Goal: Task Accomplishment & Management: Use online tool/utility

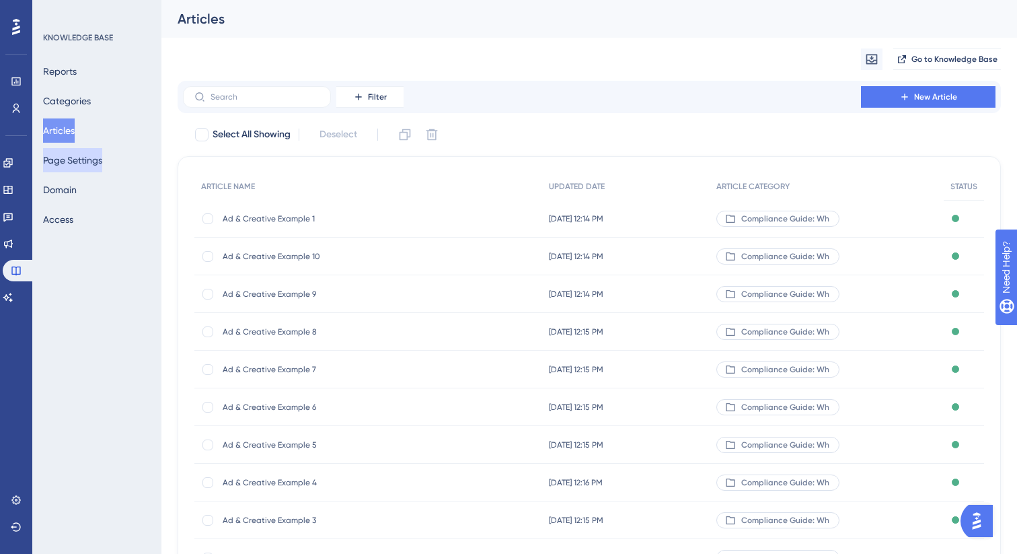
click at [77, 170] on button "Page Settings" at bounding box center [72, 160] width 59 height 24
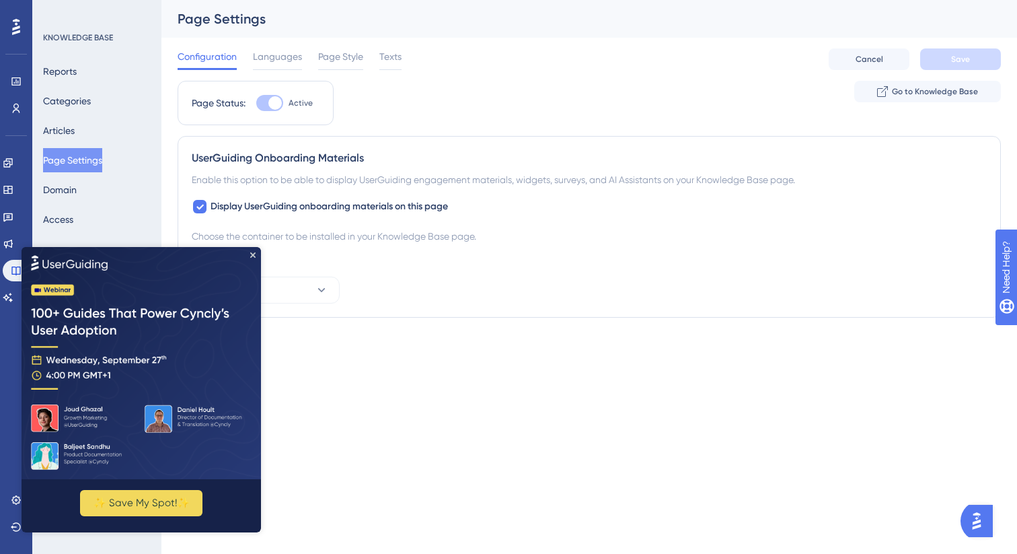
click at [257, 250] on img at bounding box center [142, 362] width 240 height 232
click at [252, 256] on icon "Close Preview" at bounding box center [252, 254] width 5 height 5
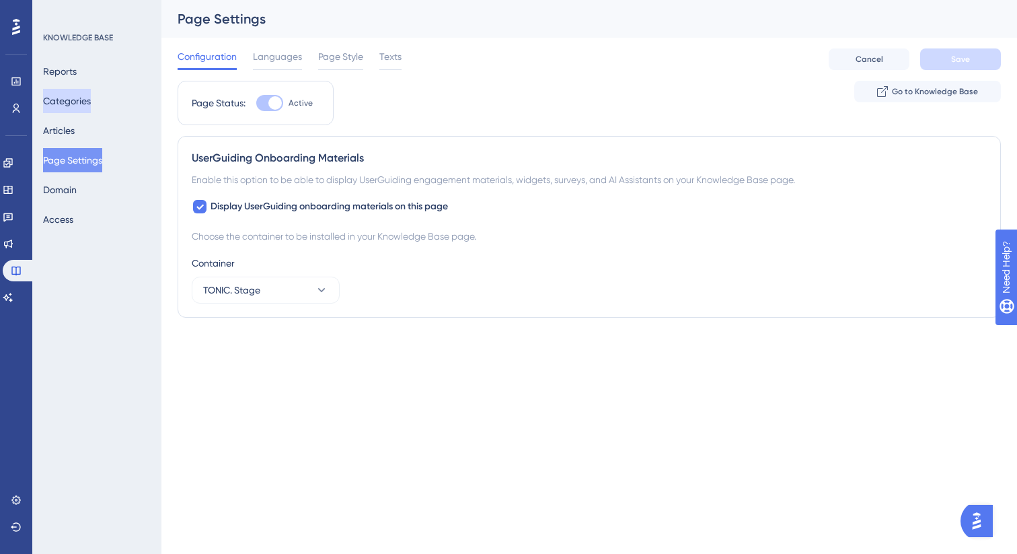
click at [69, 105] on button "Categories" at bounding box center [67, 101] width 48 height 24
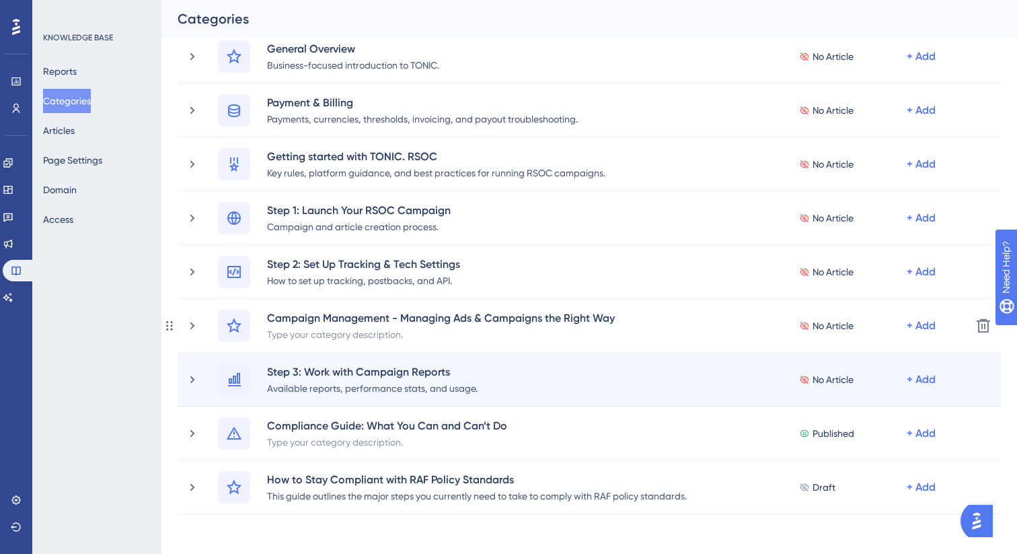
scroll to position [44, 0]
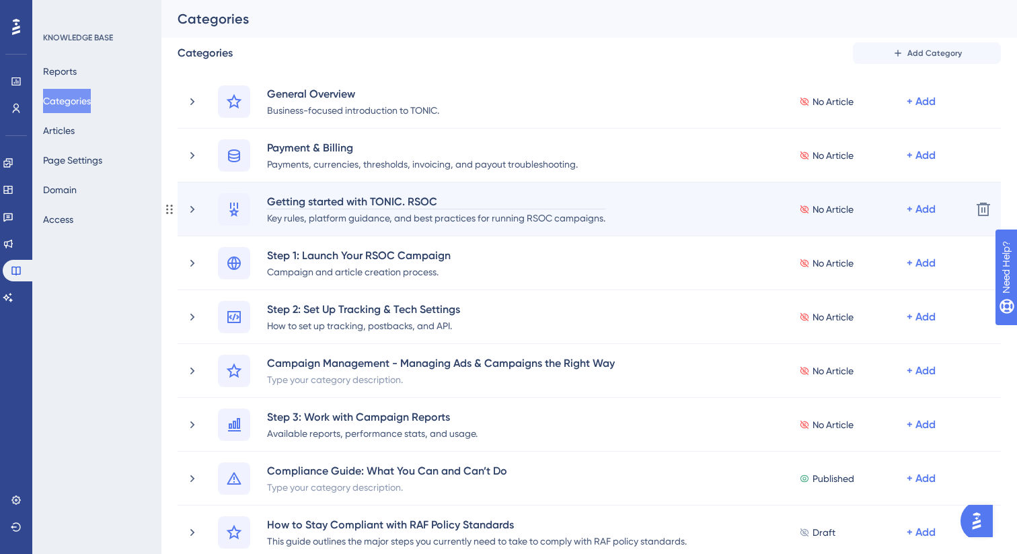
click at [474, 193] on div "Getting started with TONIC. RSOC" at bounding box center [436, 201] width 340 height 16
click at [190, 212] on icon at bounding box center [192, 208] width 4 height 7
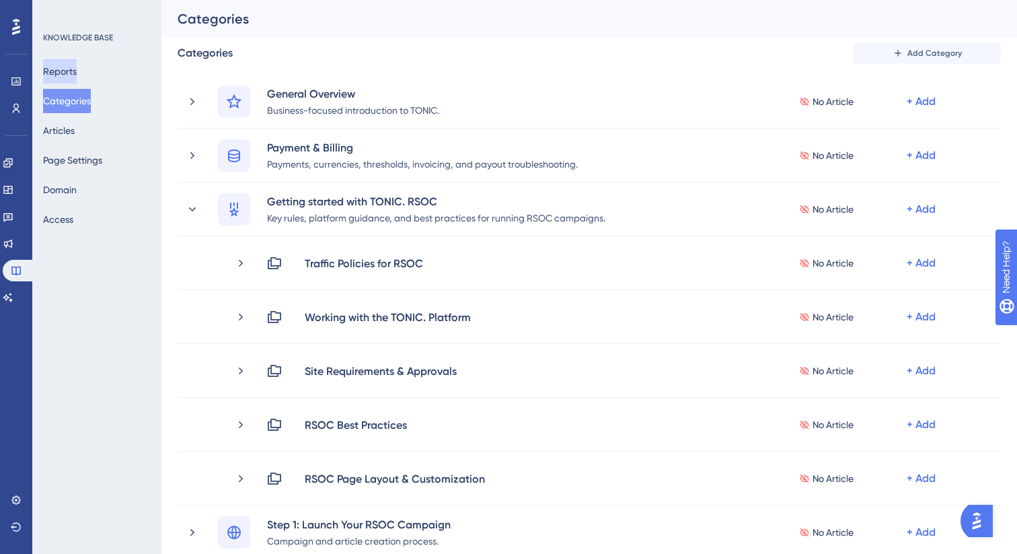
click at [63, 68] on button "Reports" at bounding box center [60, 71] width 34 height 24
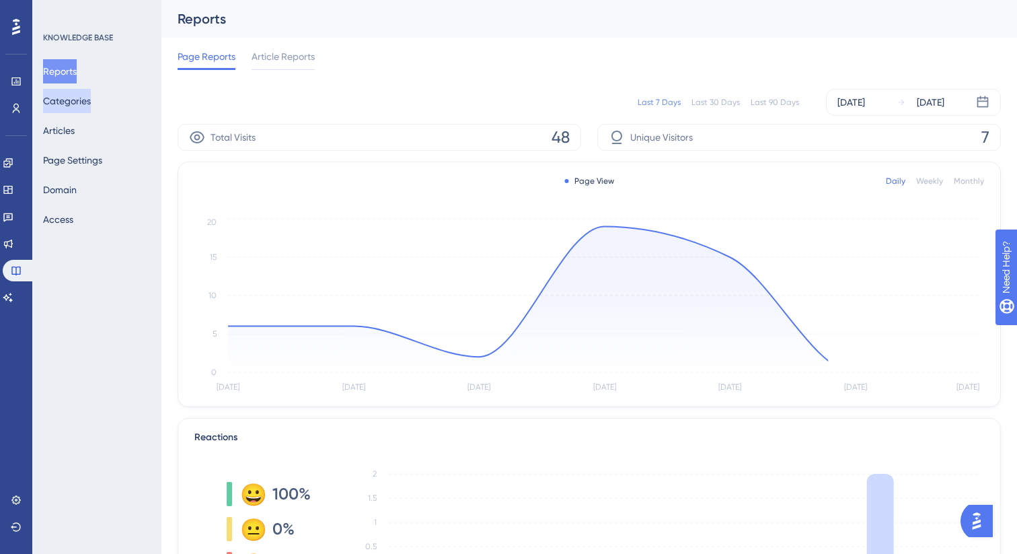
click at [60, 100] on button "Categories" at bounding box center [67, 101] width 48 height 24
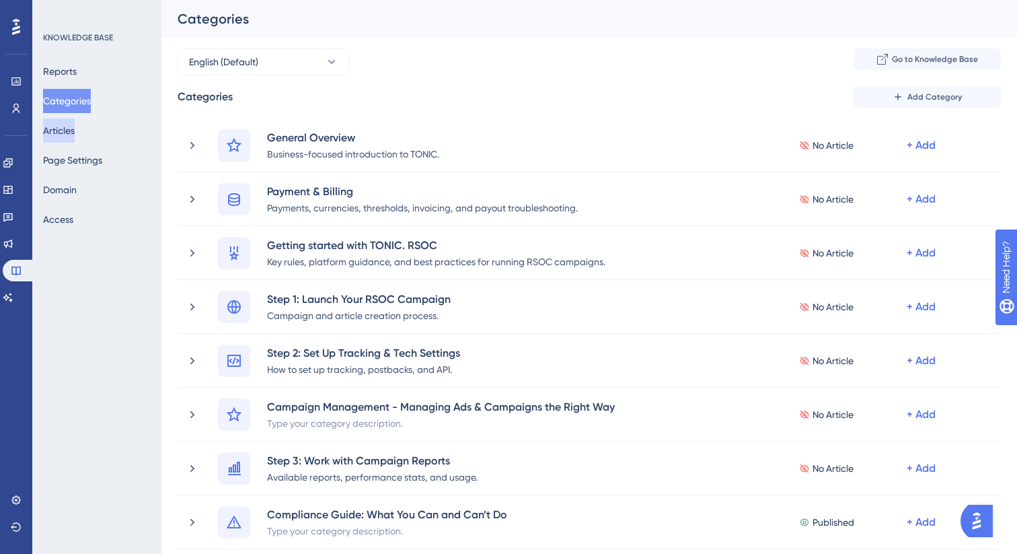
click at [70, 135] on button "Articles" at bounding box center [59, 130] width 32 height 24
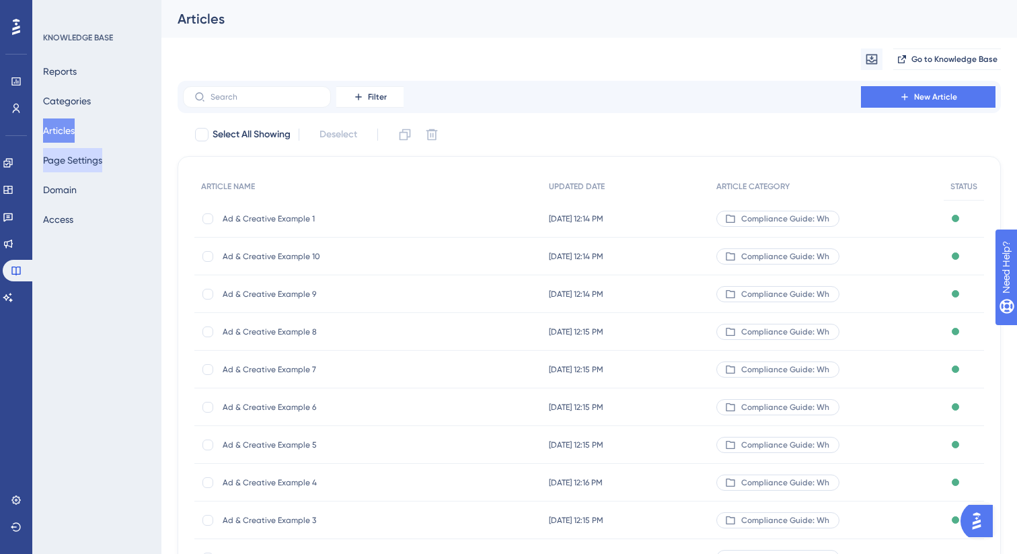
click at [77, 168] on button "Page Settings" at bounding box center [72, 160] width 59 height 24
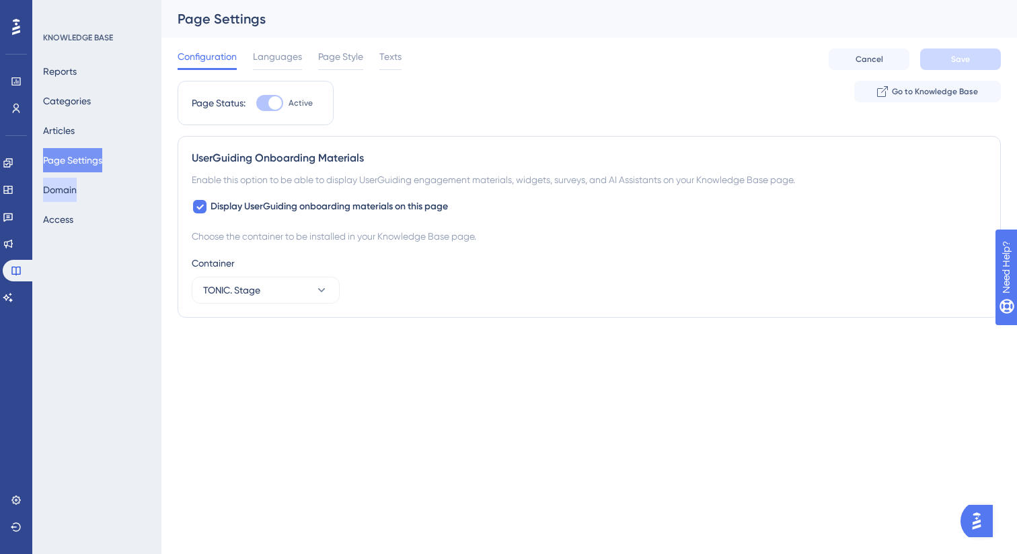
click at [77, 193] on button "Domain" at bounding box center [60, 190] width 34 height 24
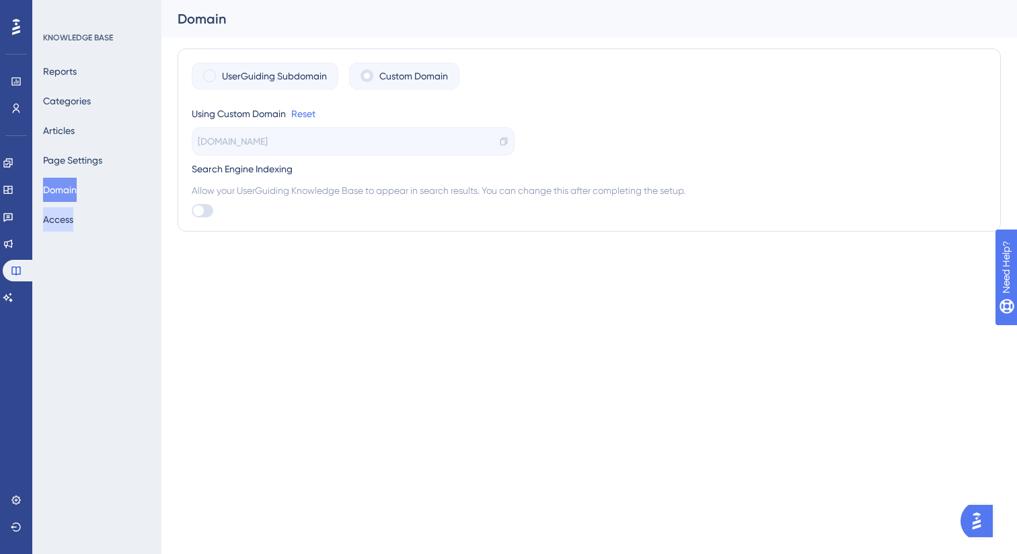
click at [73, 219] on button "Access" at bounding box center [58, 219] width 30 height 24
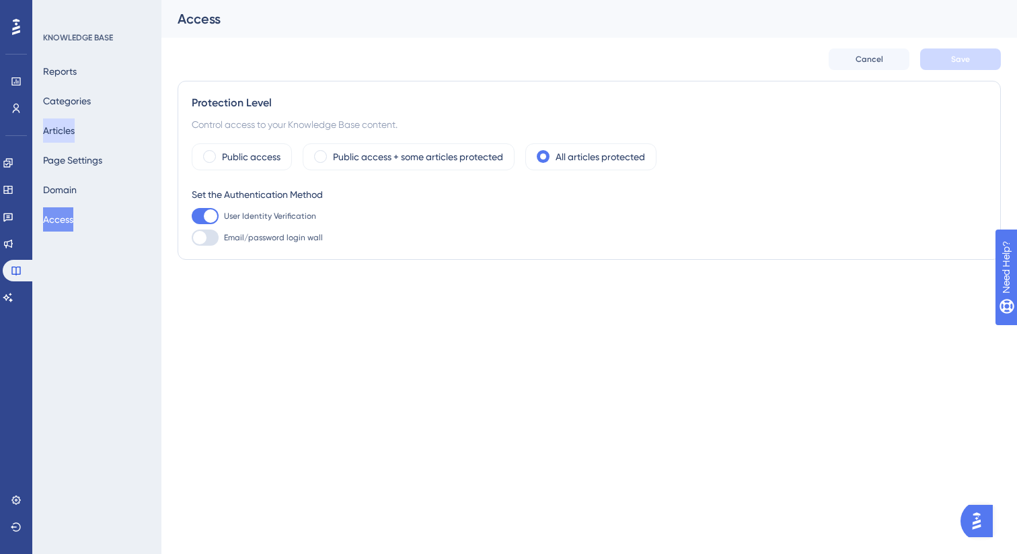
click at [75, 131] on button "Articles" at bounding box center [59, 130] width 32 height 24
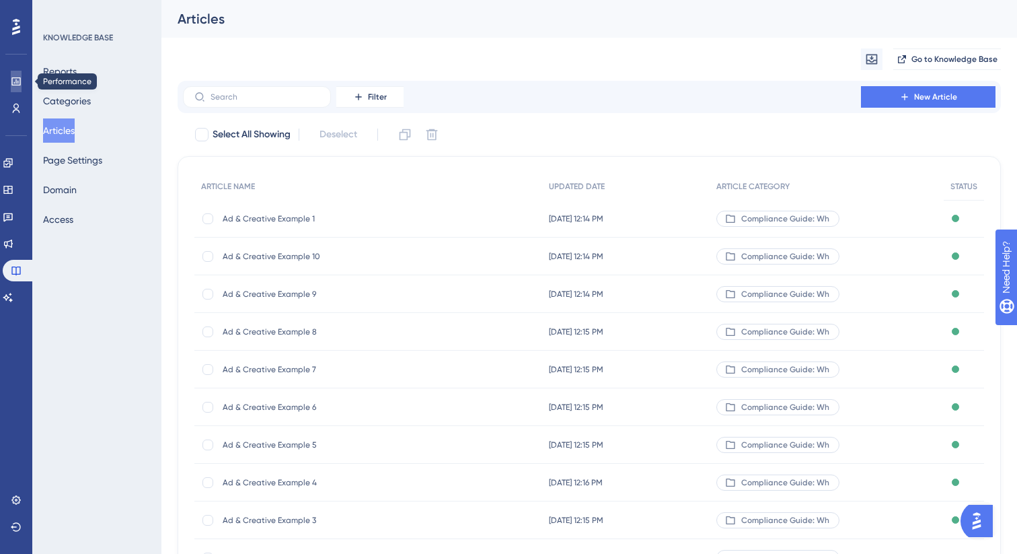
click at [15, 85] on icon at bounding box center [15, 81] width 9 height 8
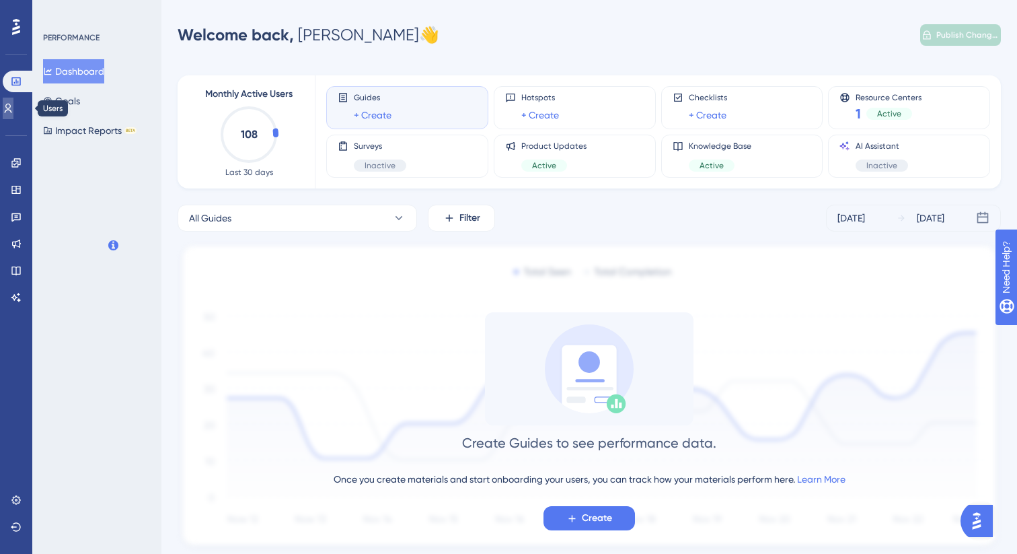
click at [13, 114] on link at bounding box center [8, 109] width 11 height 22
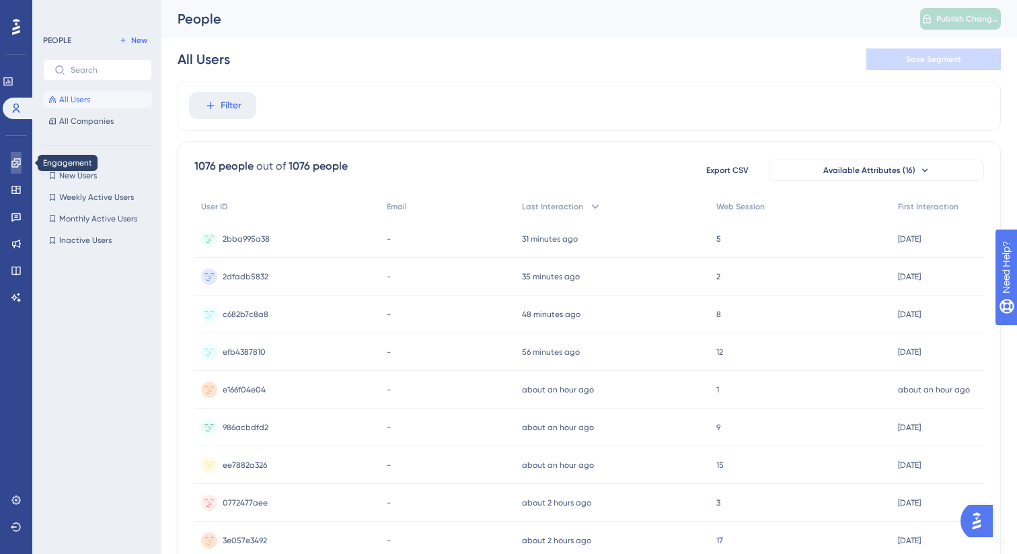
click at [20, 169] on link at bounding box center [16, 163] width 11 height 22
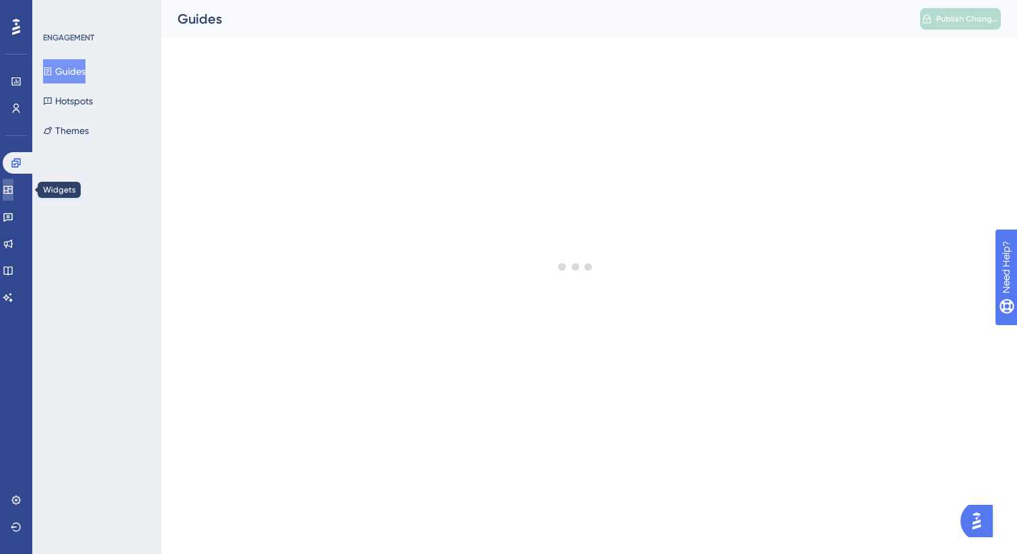
click at [13, 190] on icon at bounding box center [8, 189] width 11 height 11
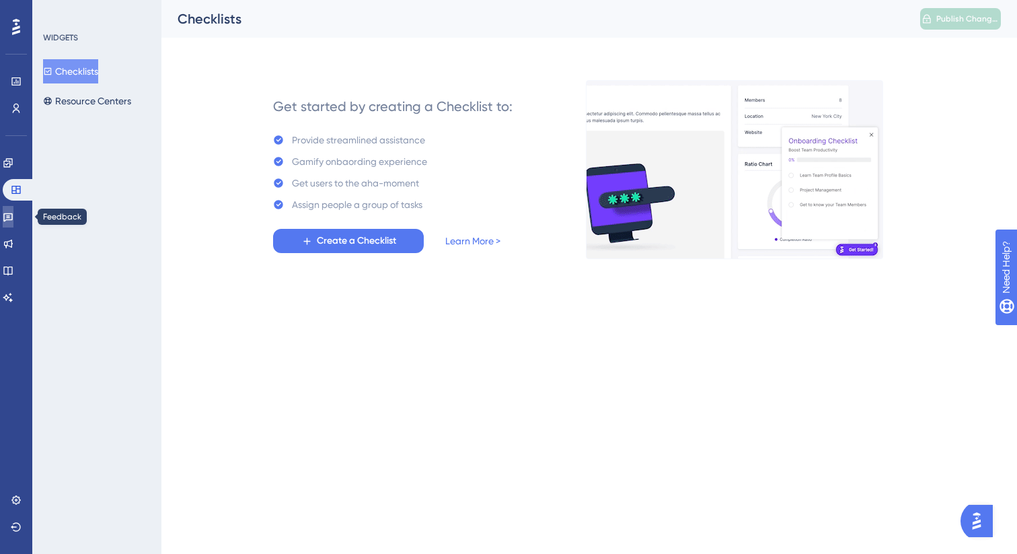
click at [13, 216] on icon at bounding box center [7, 217] width 9 height 9
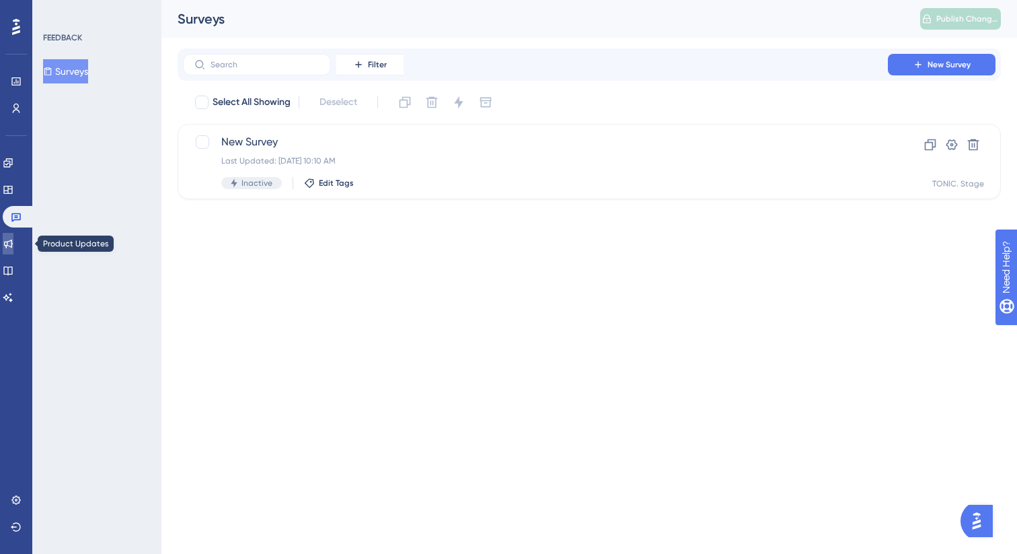
click at [13, 240] on icon at bounding box center [8, 243] width 11 height 11
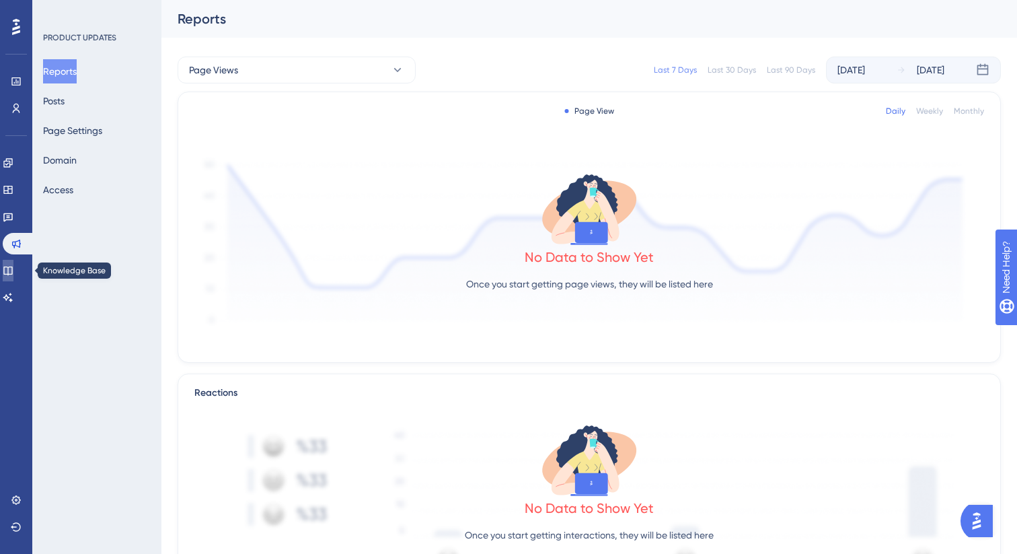
click at [13, 273] on icon at bounding box center [8, 270] width 11 height 11
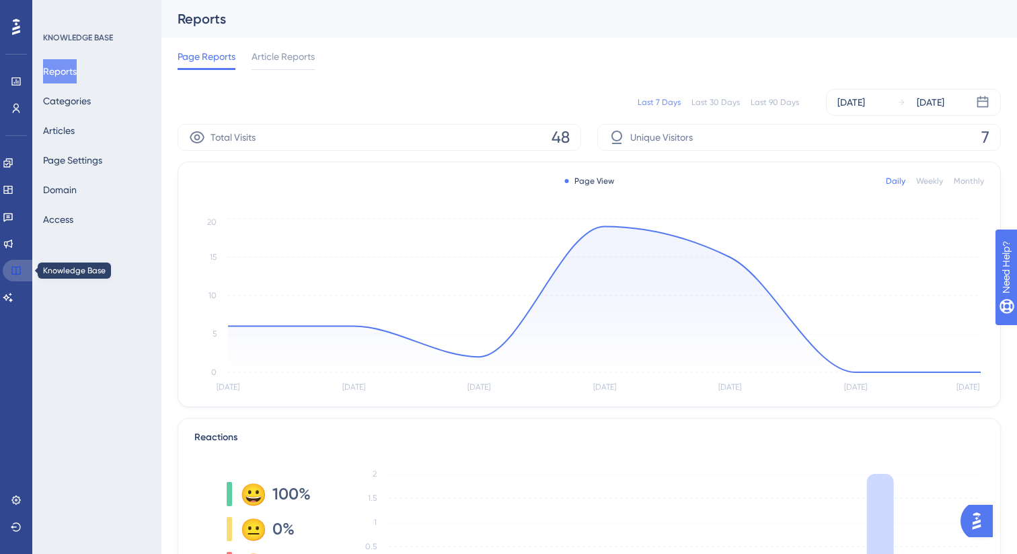
click at [22, 267] on link at bounding box center [19, 271] width 32 height 22
click at [11, 241] on icon at bounding box center [8, 243] width 11 height 11
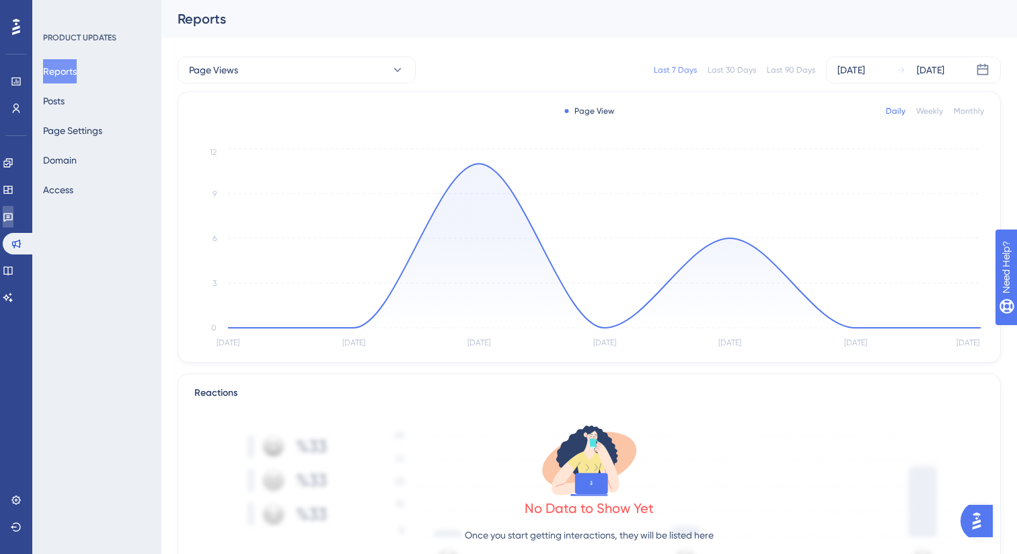
click at [13, 213] on icon at bounding box center [8, 216] width 11 height 11
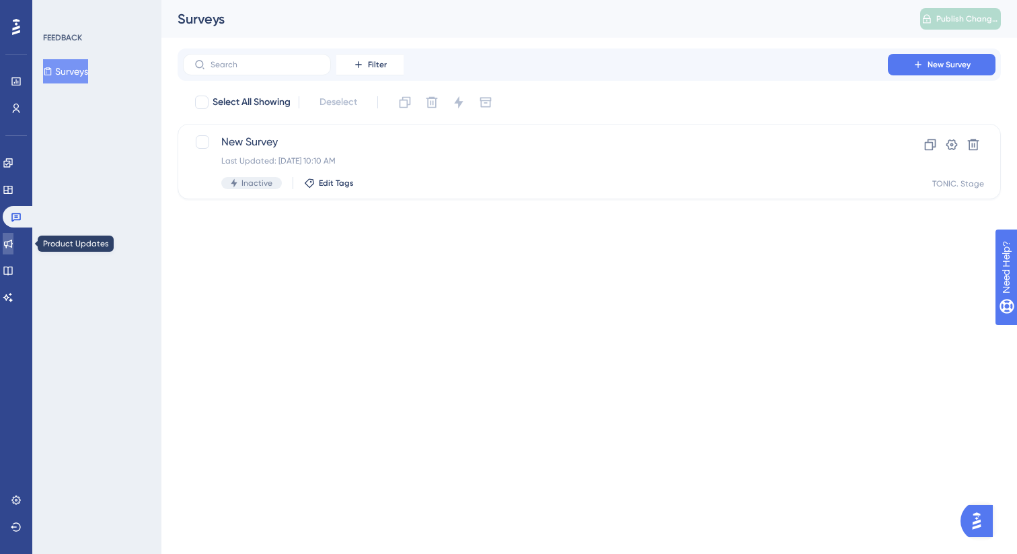
click at [13, 242] on icon at bounding box center [8, 244] width 9 height 9
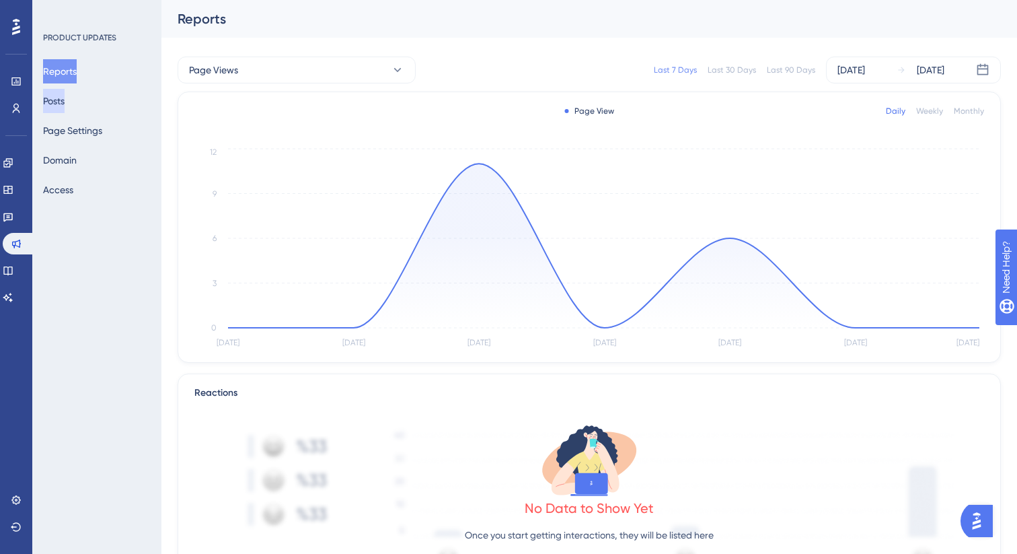
click at [65, 91] on button "Posts" at bounding box center [54, 101] width 22 height 24
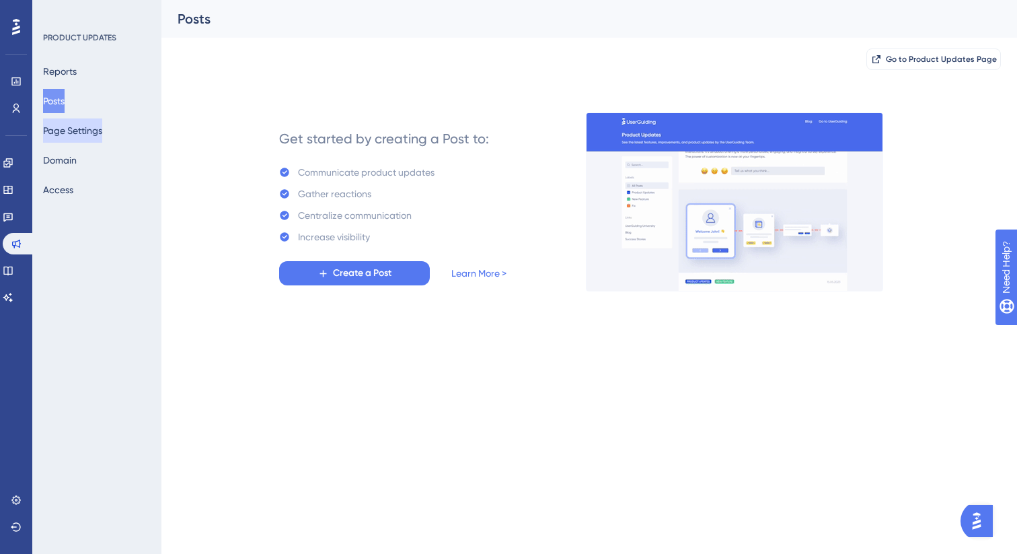
click at [72, 141] on button "Page Settings" at bounding box center [72, 130] width 59 height 24
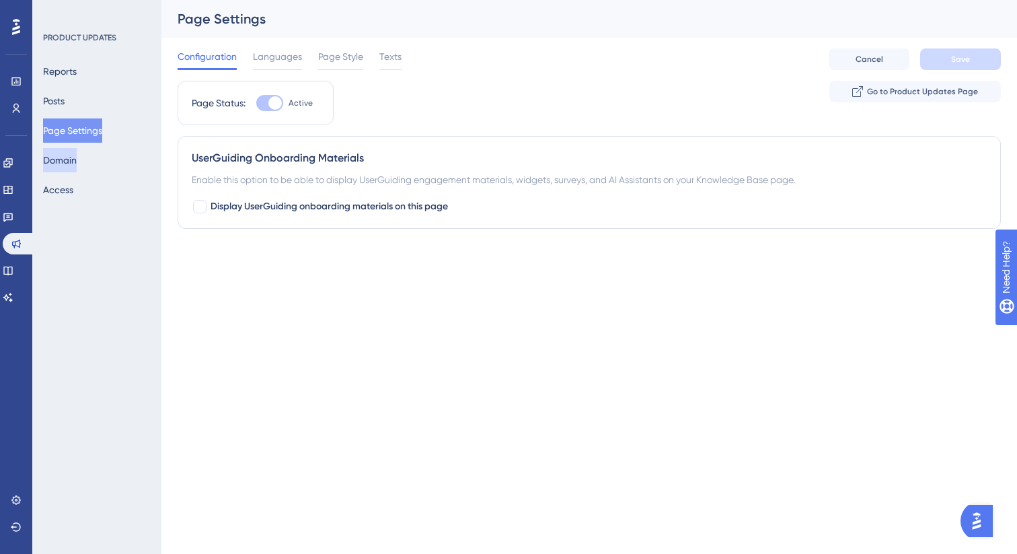
click at [73, 169] on button "Domain" at bounding box center [60, 160] width 34 height 24
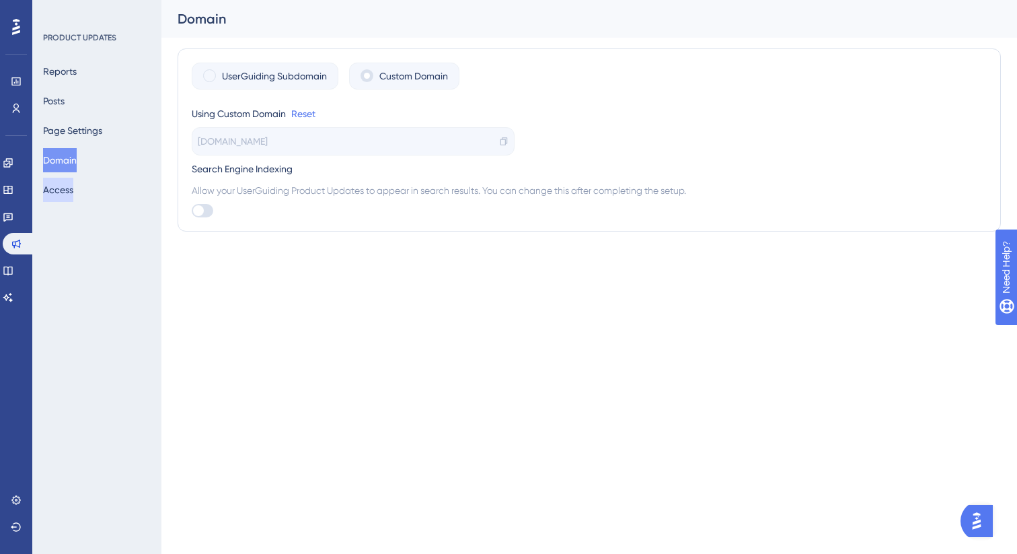
click at [73, 194] on button "Access" at bounding box center [58, 190] width 30 height 24
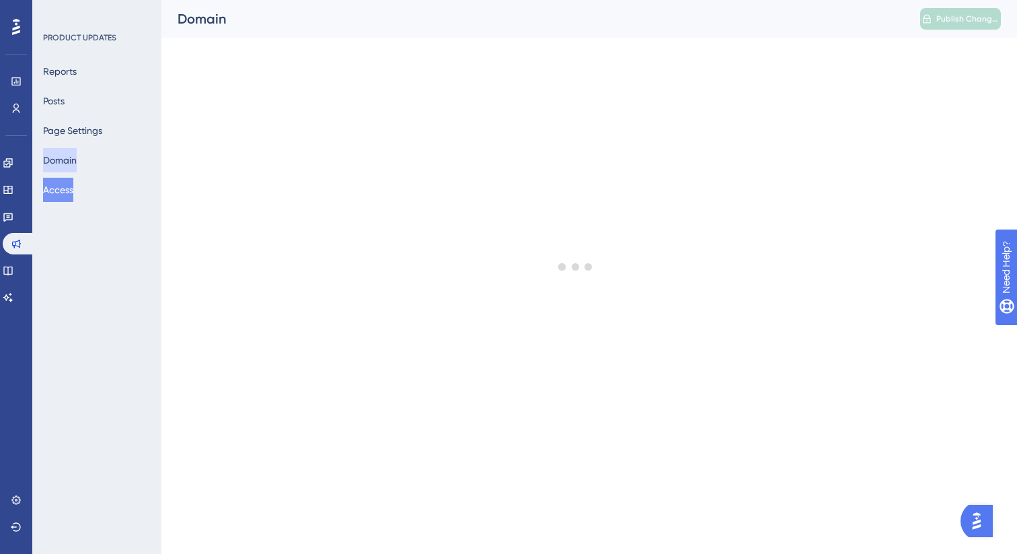
click at [77, 161] on button "Domain" at bounding box center [60, 160] width 34 height 24
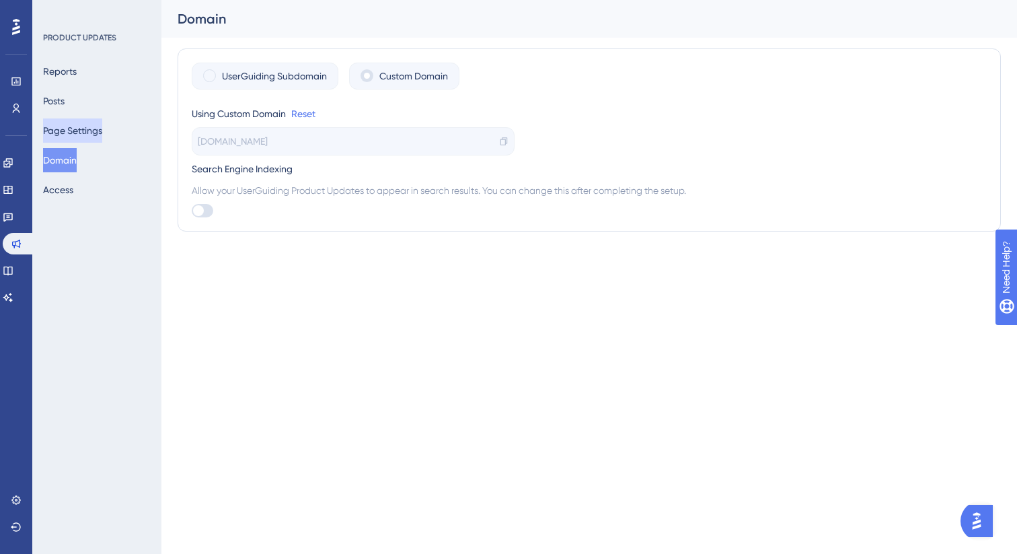
click at [88, 133] on button "Page Settings" at bounding box center [72, 130] width 59 height 24
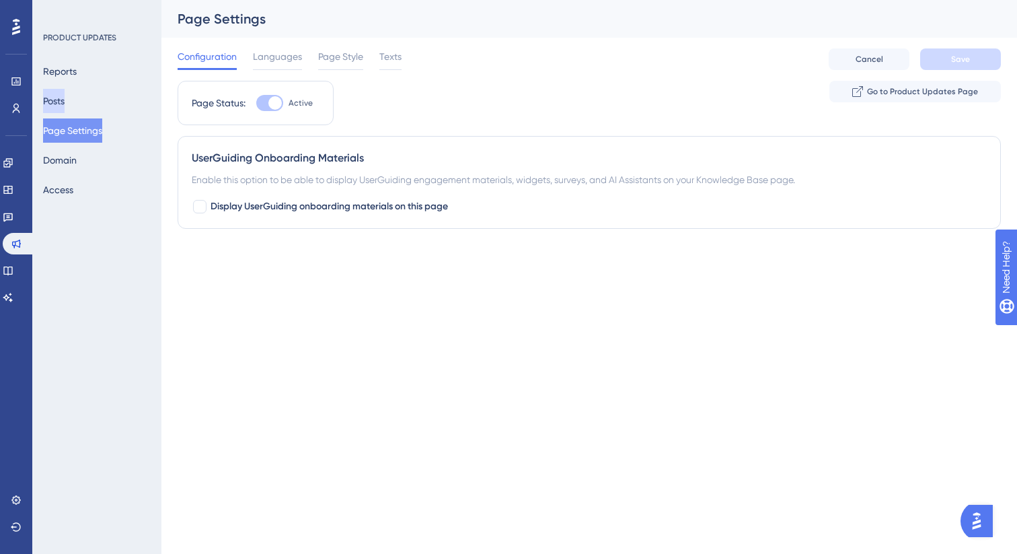
click at [64, 97] on button "Posts" at bounding box center [54, 101] width 22 height 24
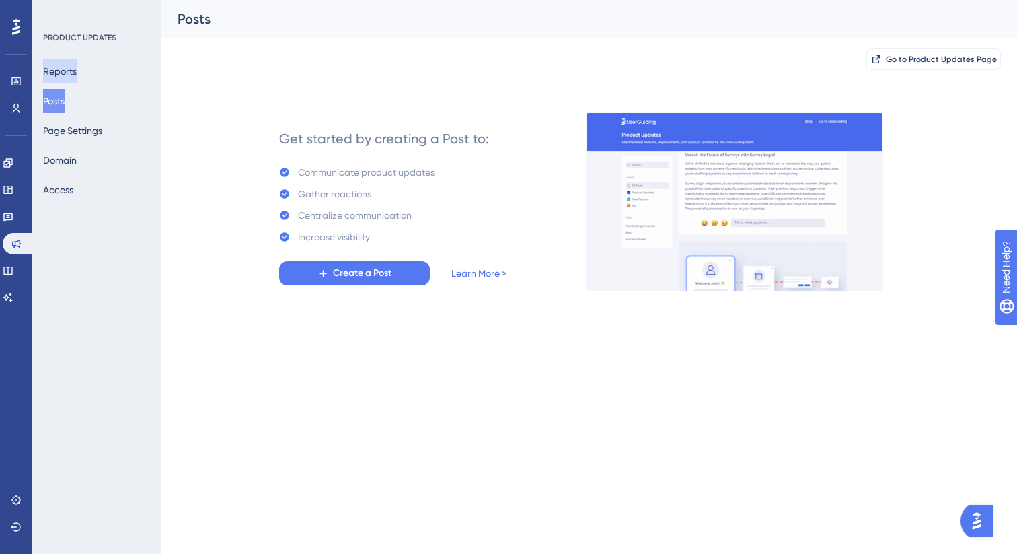
click at [70, 61] on button "Reports" at bounding box center [60, 71] width 34 height 24
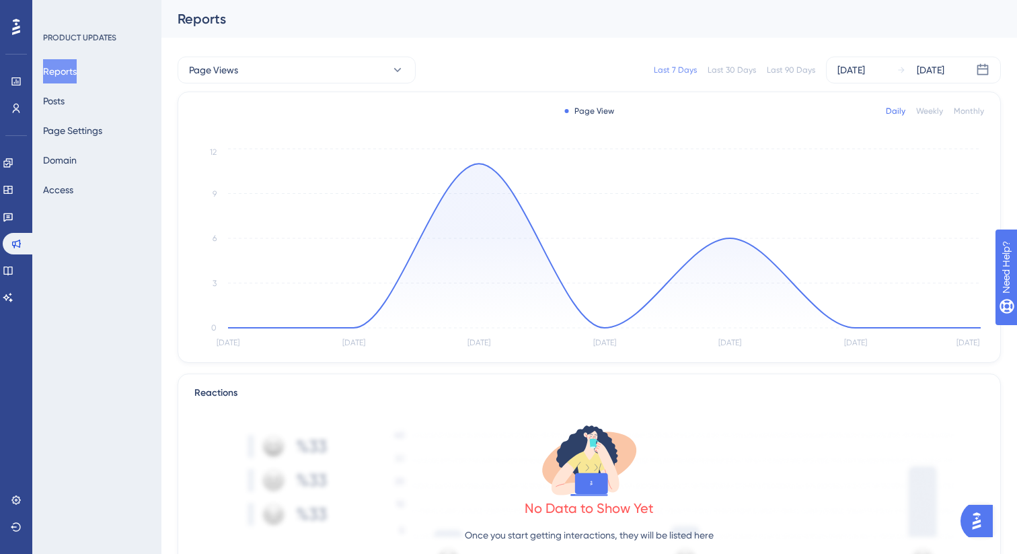
click at [13, 12] on div "Performance Users Engagement Widgets Feedback Product Updates Knowledge Base AI…" at bounding box center [16, 277] width 32 height 554
click at [13, 32] on icon at bounding box center [16, 27] width 8 height 16
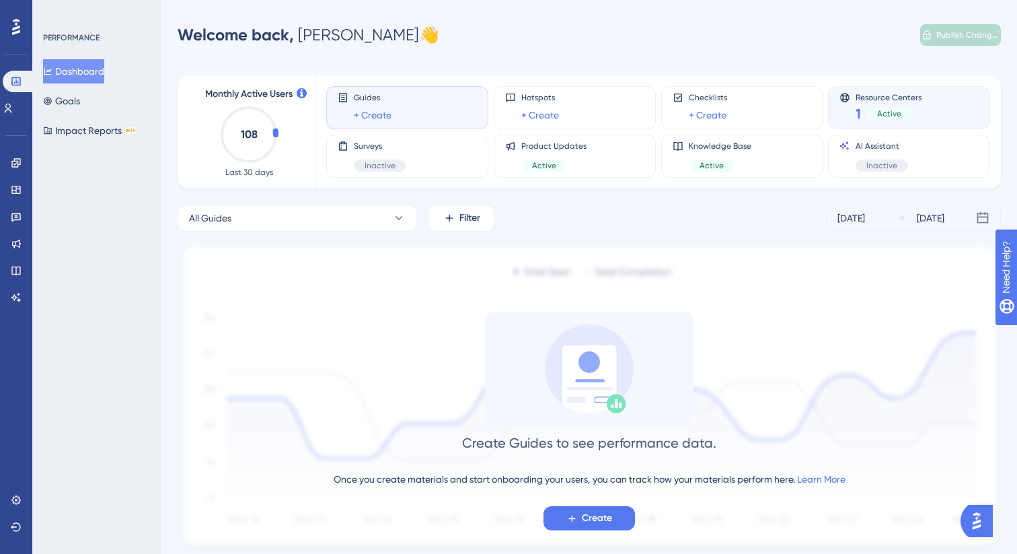
click at [882, 105] on div "1 Active" at bounding box center [889, 113] width 66 height 19
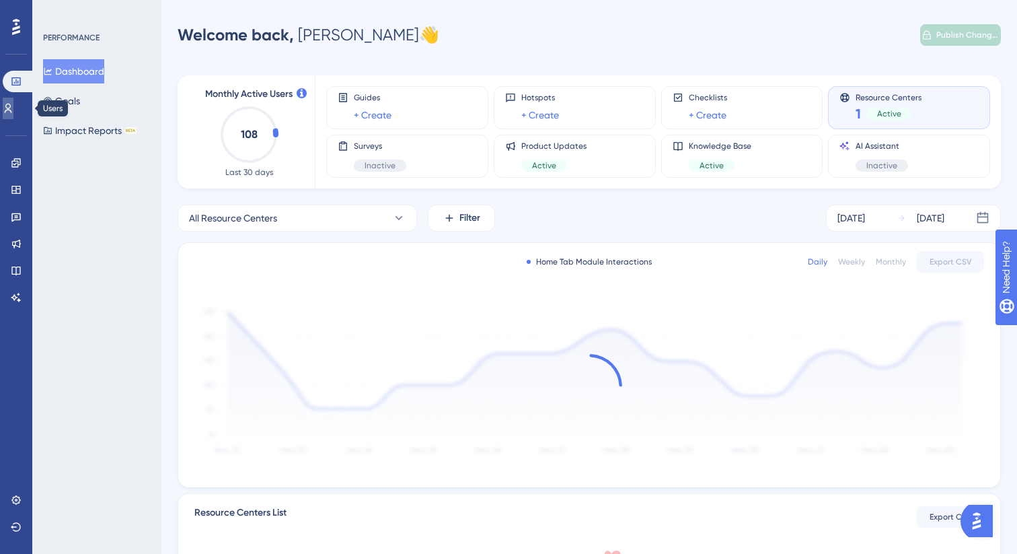
click at [13, 110] on icon at bounding box center [8, 108] width 11 height 11
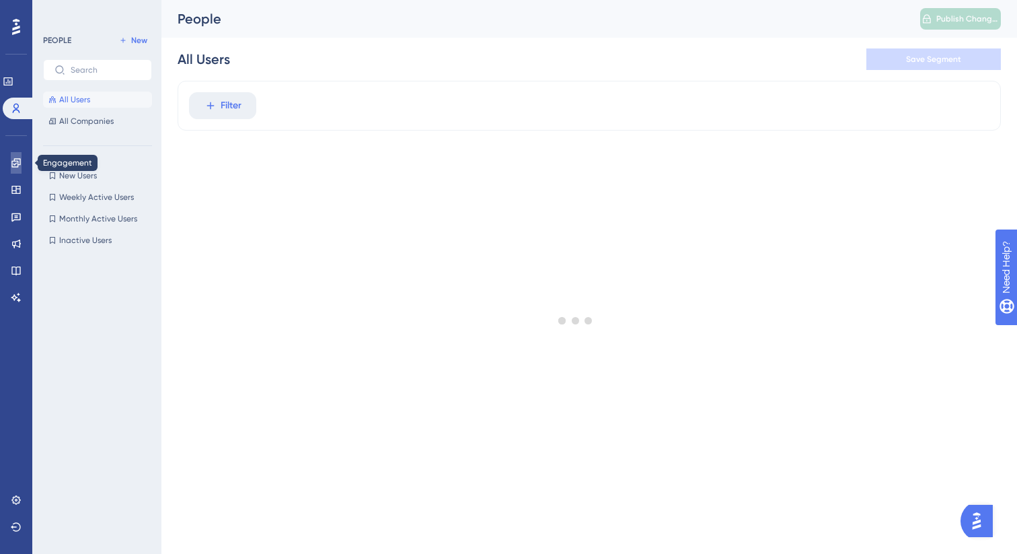
click at [22, 164] on link at bounding box center [16, 163] width 11 height 22
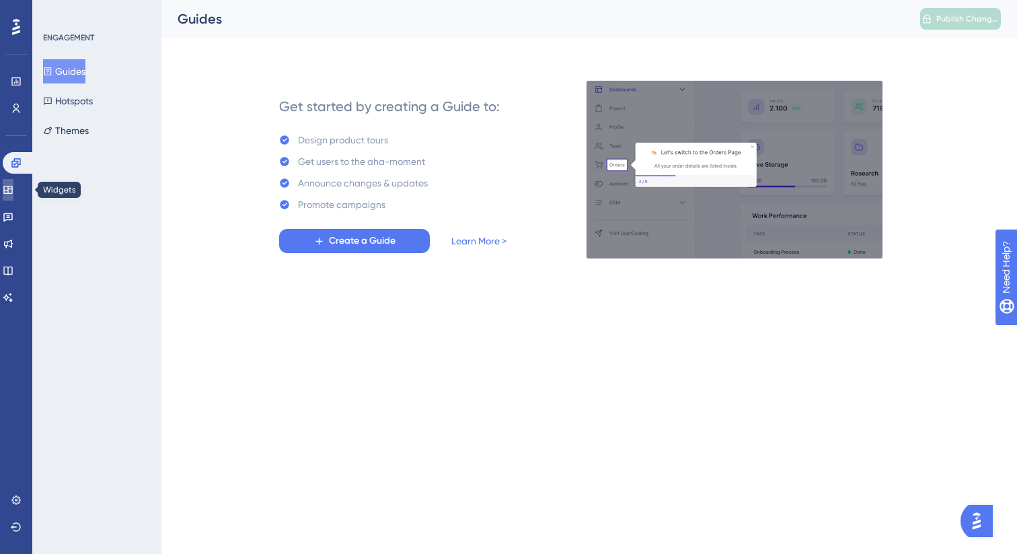
click at [13, 194] on icon at bounding box center [8, 189] width 11 height 11
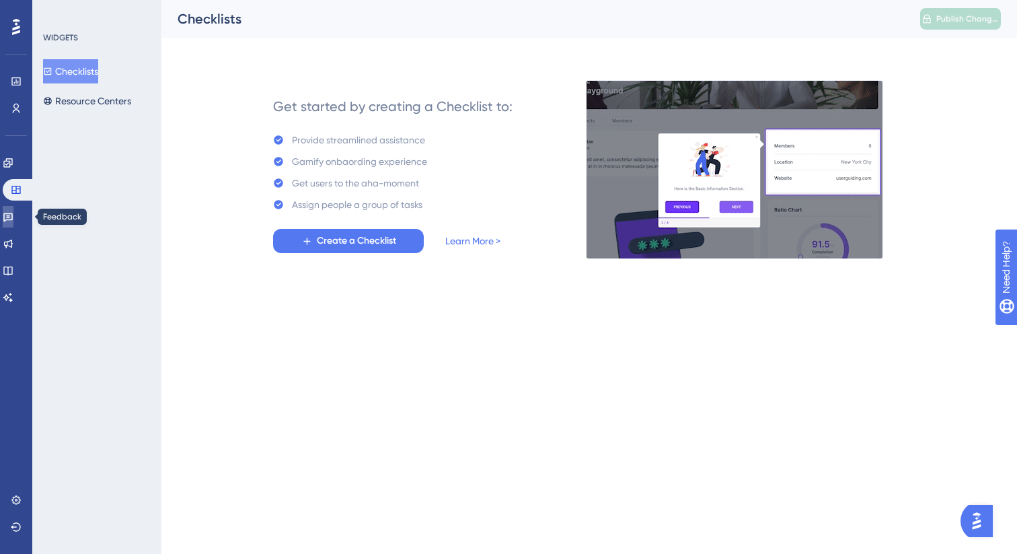
click at [13, 215] on icon at bounding box center [8, 216] width 11 height 11
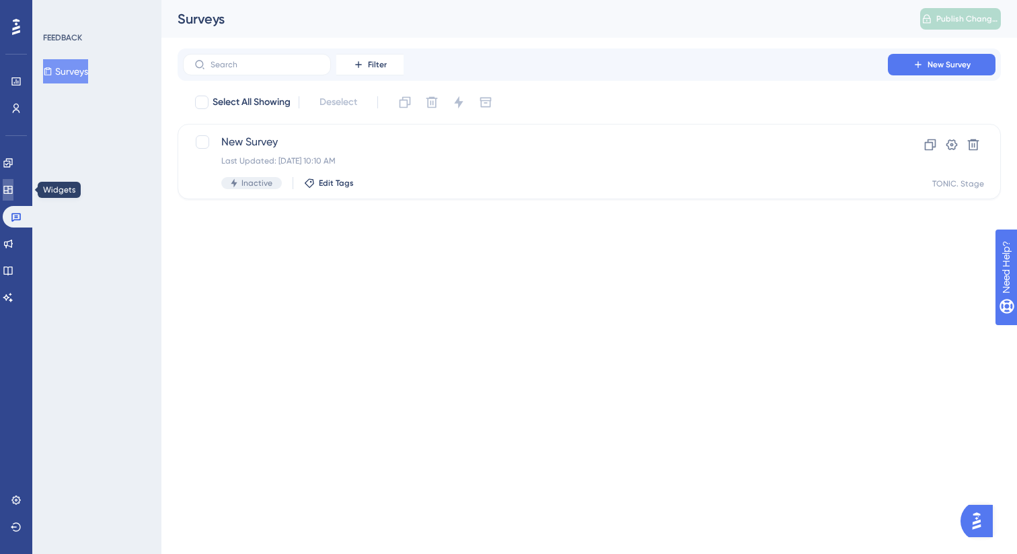
click at [12, 190] on icon at bounding box center [7, 190] width 9 height 8
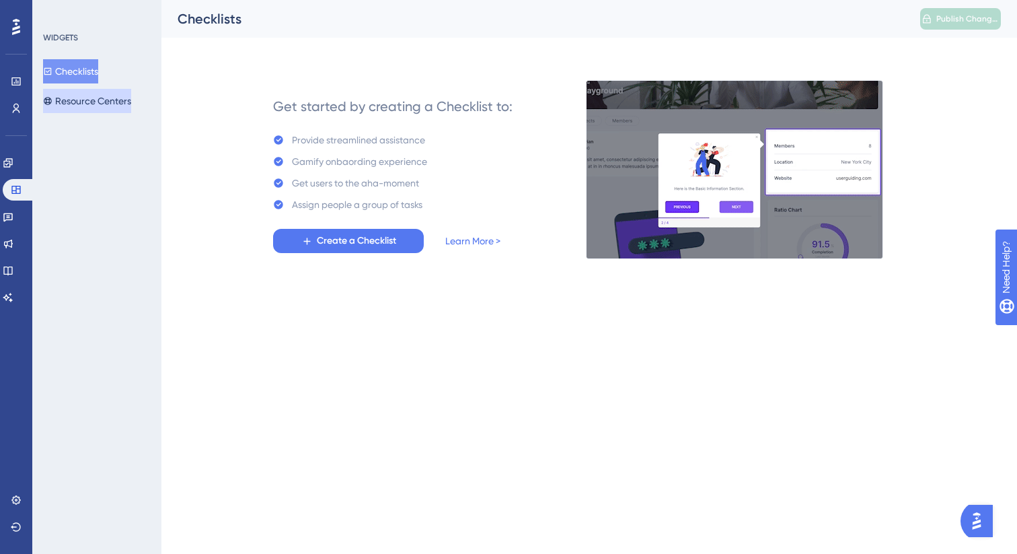
click at [94, 92] on button "Resource Centers" at bounding box center [87, 101] width 88 height 24
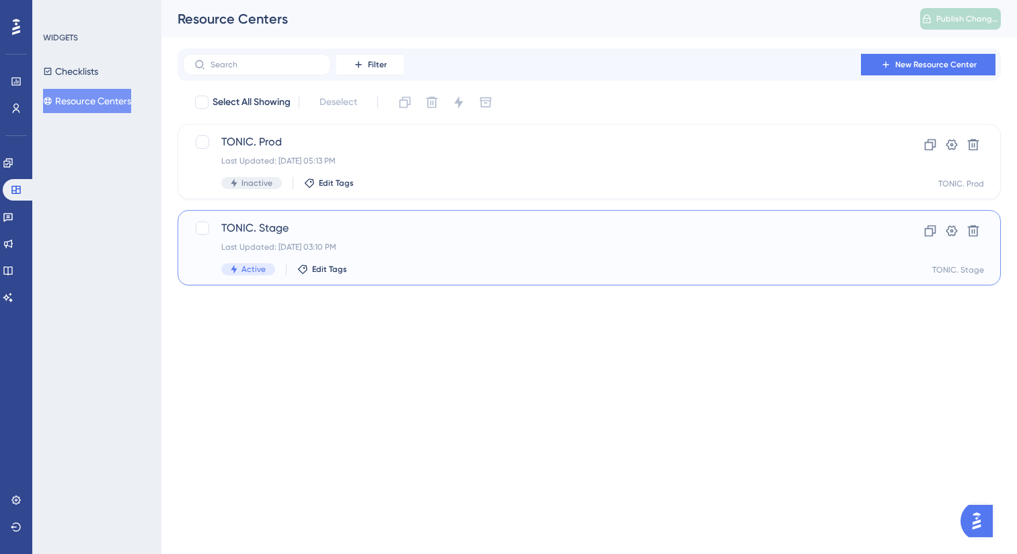
click at [256, 221] on span "TONIC. Stage" at bounding box center [535, 228] width 629 height 16
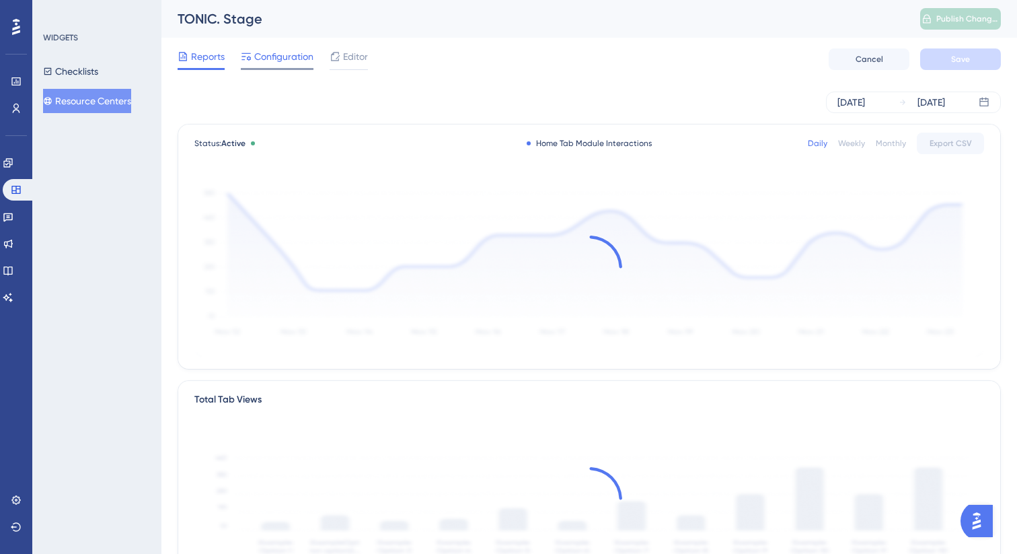
click at [287, 55] on span "Configuration" at bounding box center [283, 56] width 59 height 16
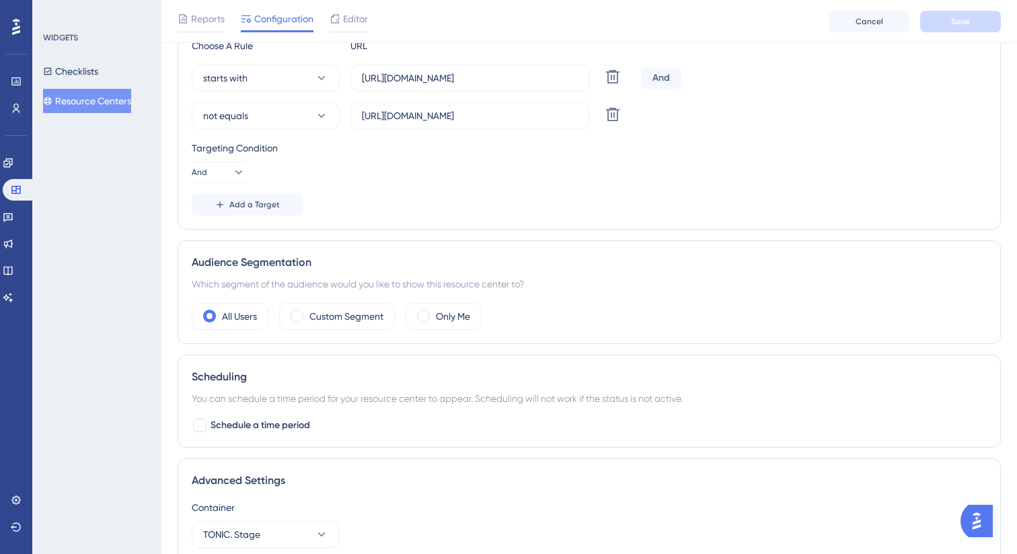
scroll to position [400, 0]
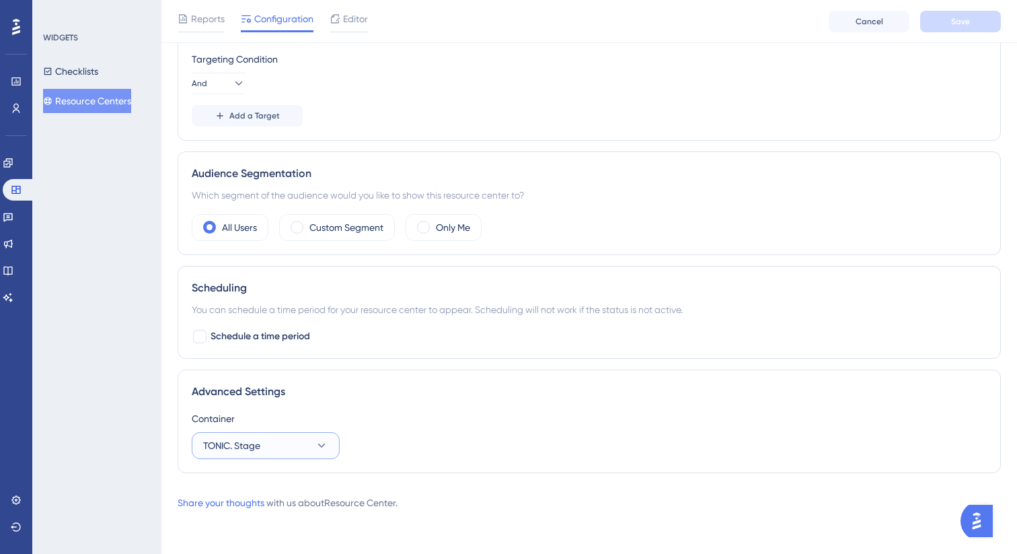
click at [281, 454] on button "TONIC. Stage" at bounding box center [266, 445] width 148 height 27
click at [381, 396] on div "Advanced Settings" at bounding box center [589, 392] width 795 height 16
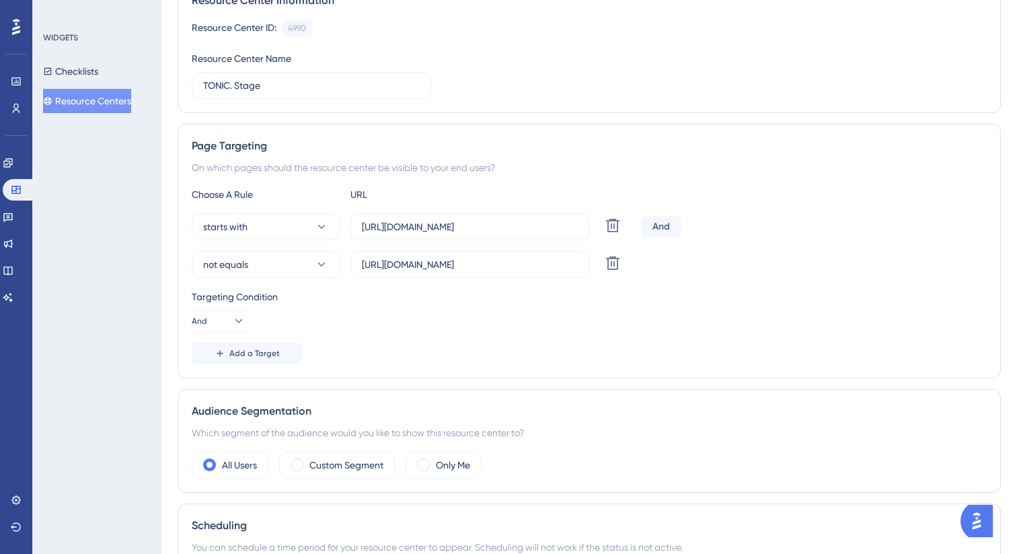
scroll to position [0, 0]
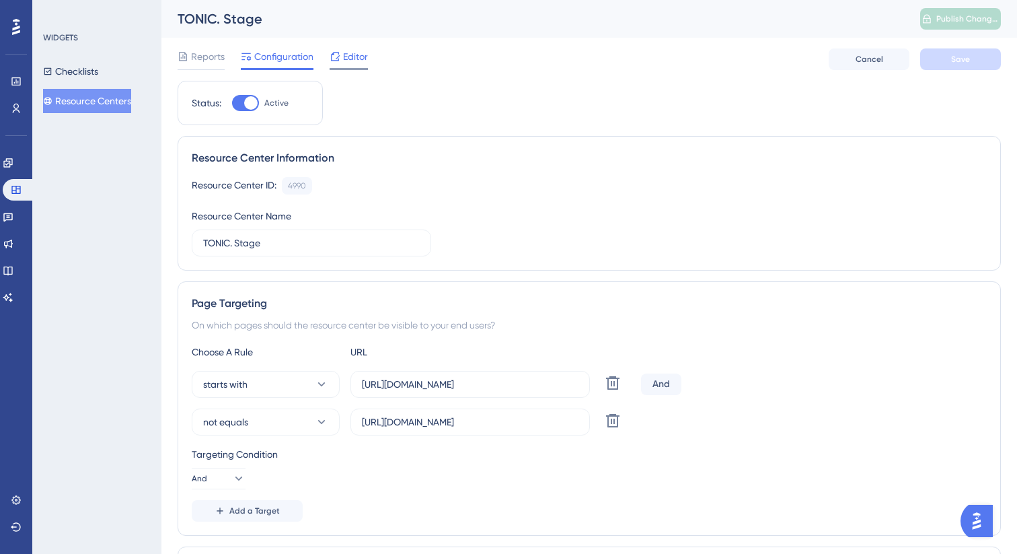
click at [349, 56] on span "Editor" at bounding box center [355, 56] width 25 height 16
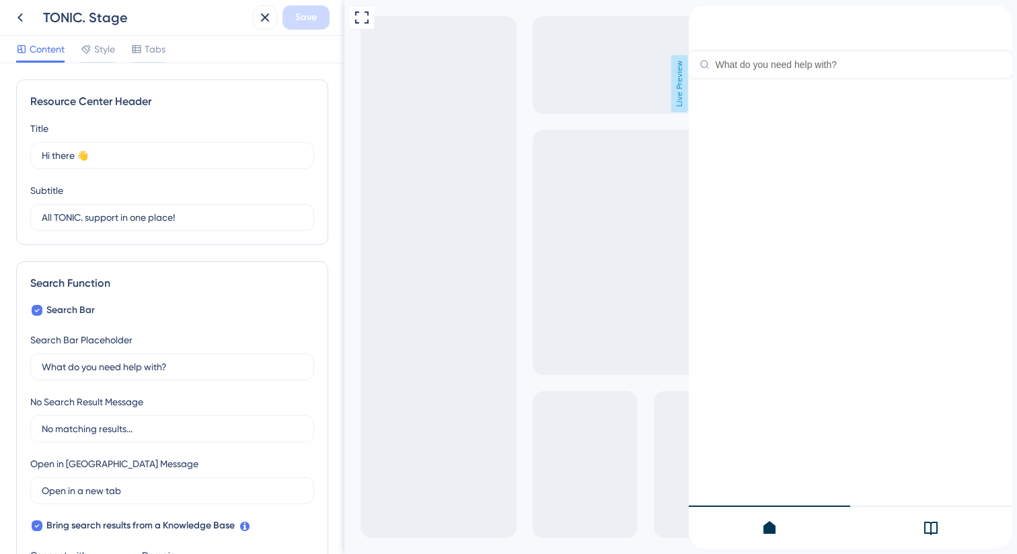
click at [840, 75] on div "Resource Center Header" at bounding box center [850, 41] width 323 height 73
click at [700, 16] on icon "back to header" at bounding box center [694, 10] width 11 height 11
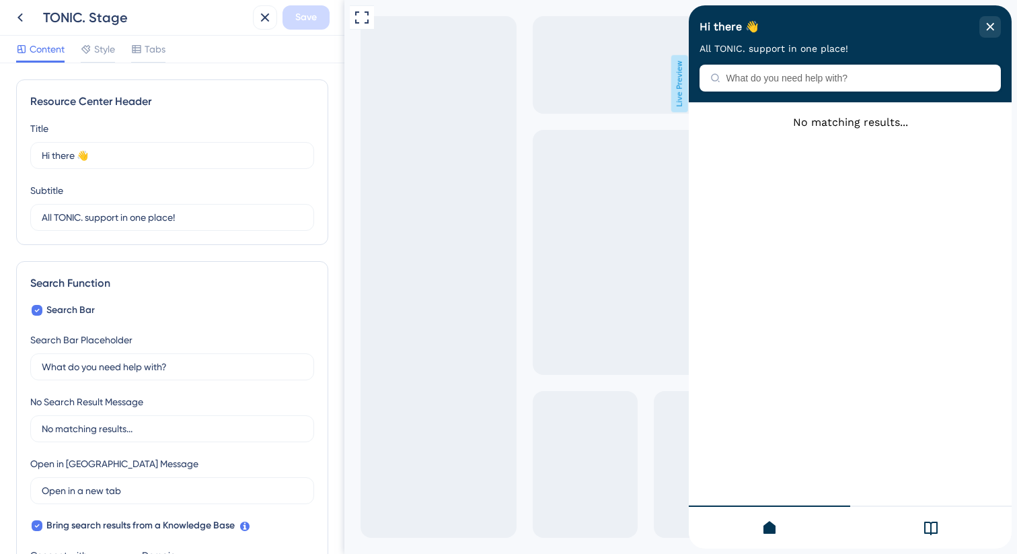
click at [934, 524] on icon at bounding box center [931, 528] width 16 height 16
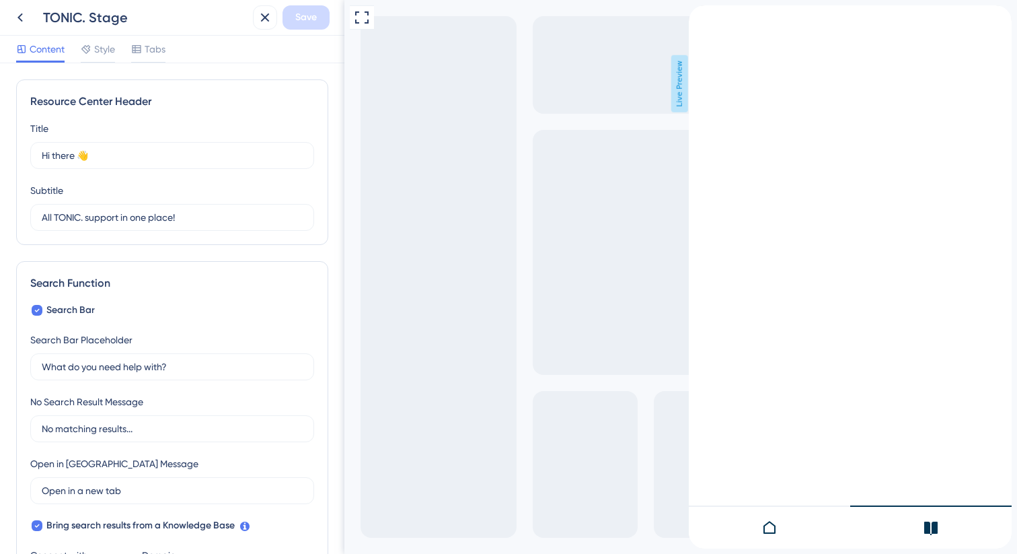
click at [773, 530] on icon at bounding box center [770, 528] width 16 height 16
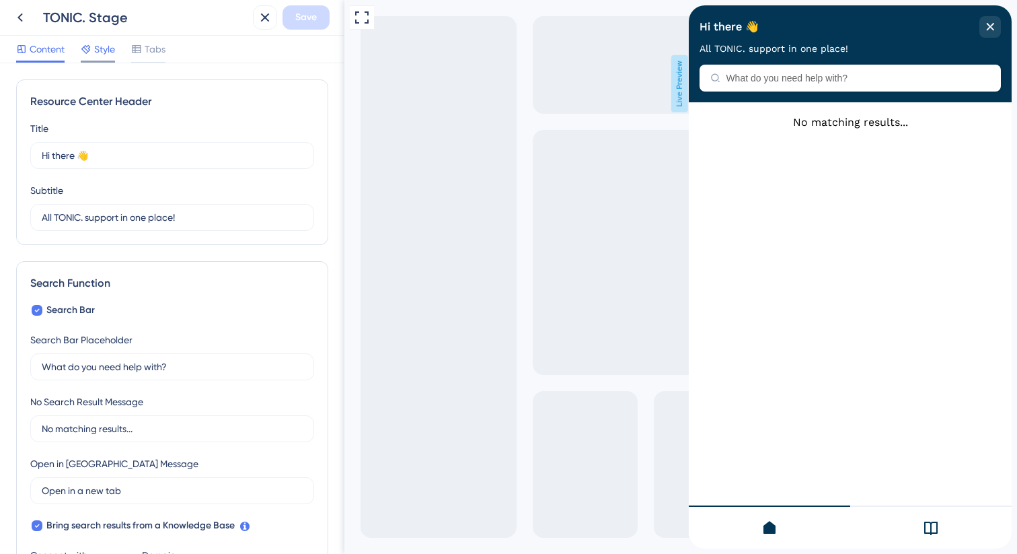
click at [106, 48] on span "Style" at bounding box center [104, 49] width 21 height 16
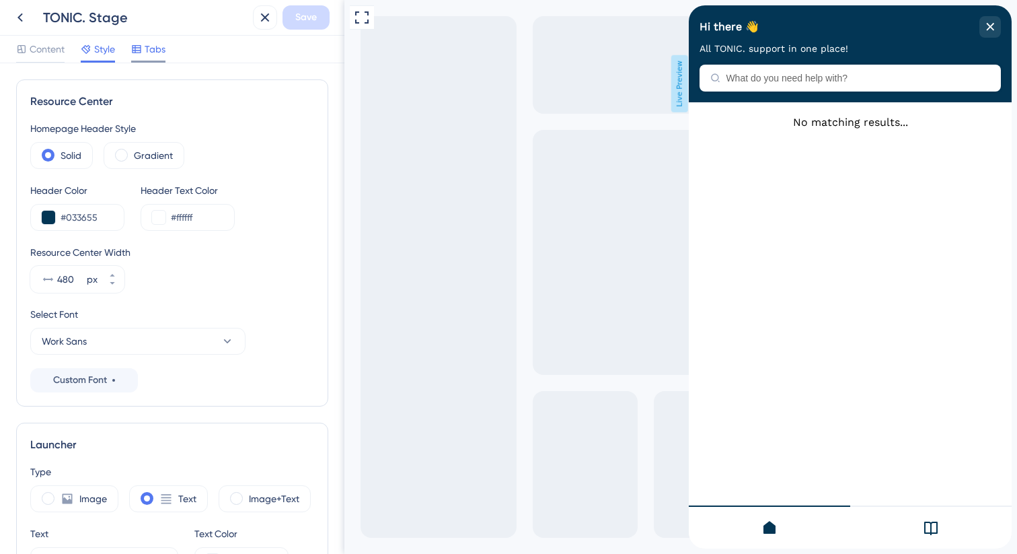
click at [148, 48] on span "Tabs" at bounding box center [155, 49] width 21 height 16
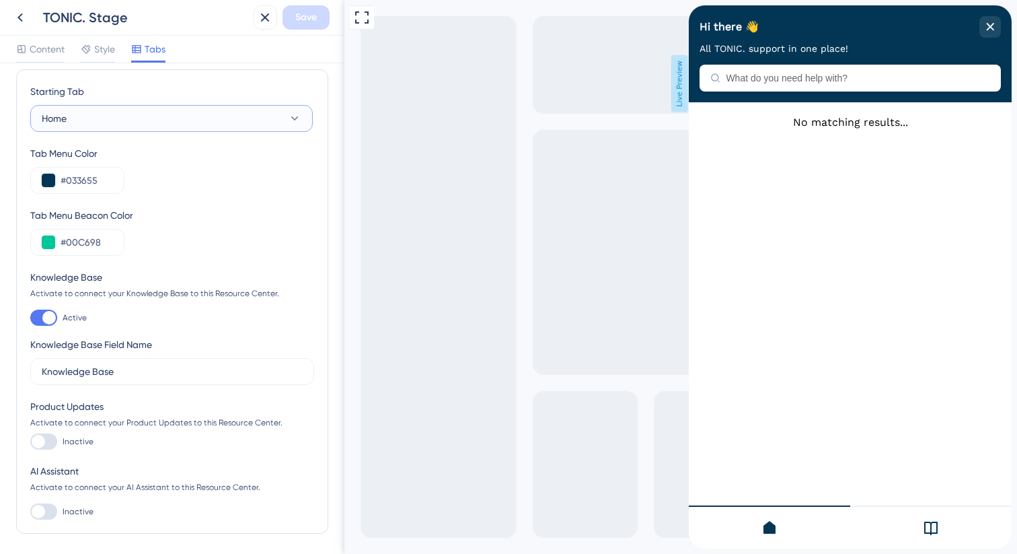
click at [98, 112] on button "Home" at bounding box center [171, 118] width 283 height 27
click at [103, 92] on div "Starting Tab" at bounding box center [171, 94] width 283 height 22
click at [103, 46] on span "Style" at bounding box center [104, 49] width 21 height 16
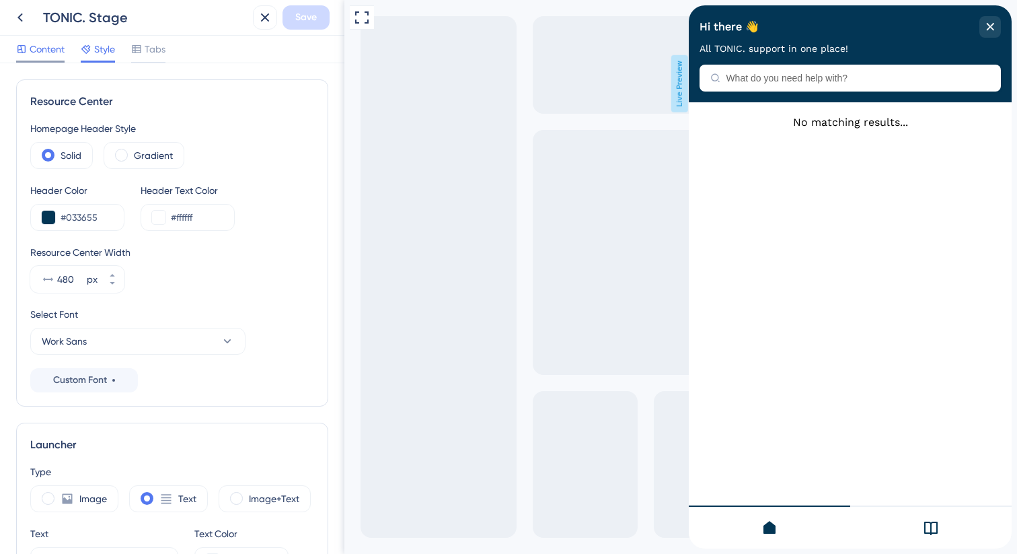
click at [40, 50] on span "Content" at bounding box center [47, 49] width 35 height 16
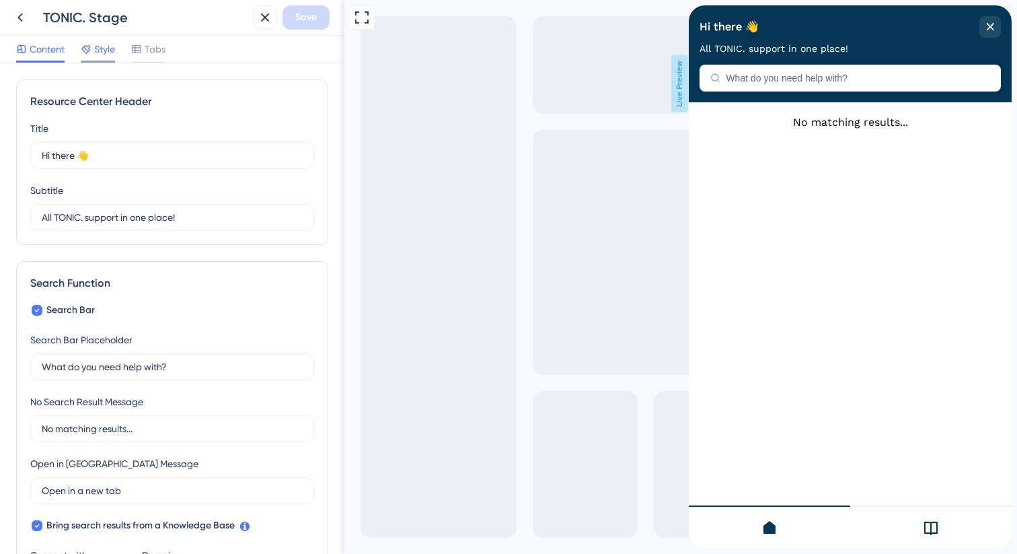
click at [96, 46] on span "Style" at bounding box center [104, 49] width 21 height 16
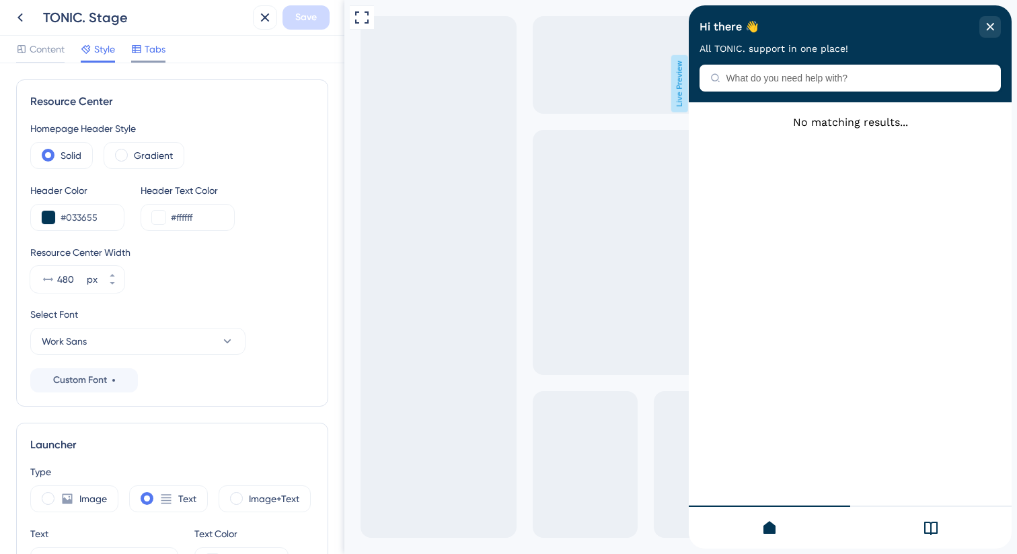
click at [149, 46] on span "Tabs" at bounding box center [155, 49] width 21 height 16
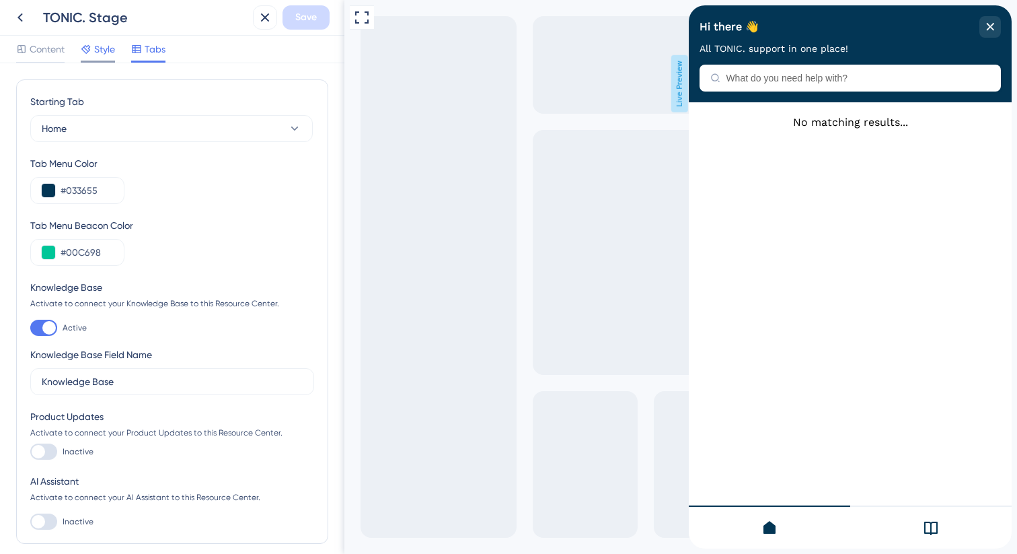
click at [111, 48] on span "Style" at bounding box center [104, 49] width 21 height 16
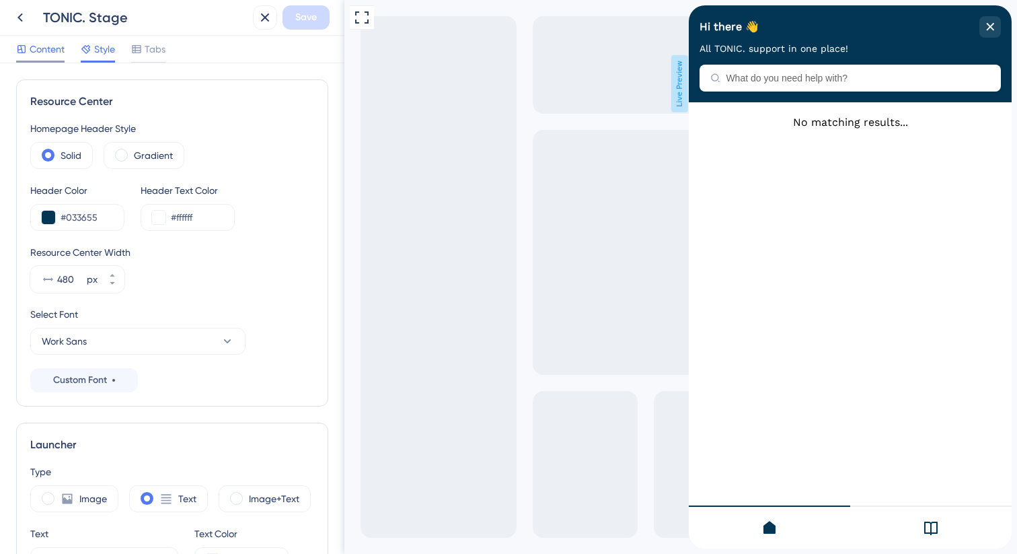
click at [36, 53] on span "Content" at bounding box center [47, 49] width 35 height 16
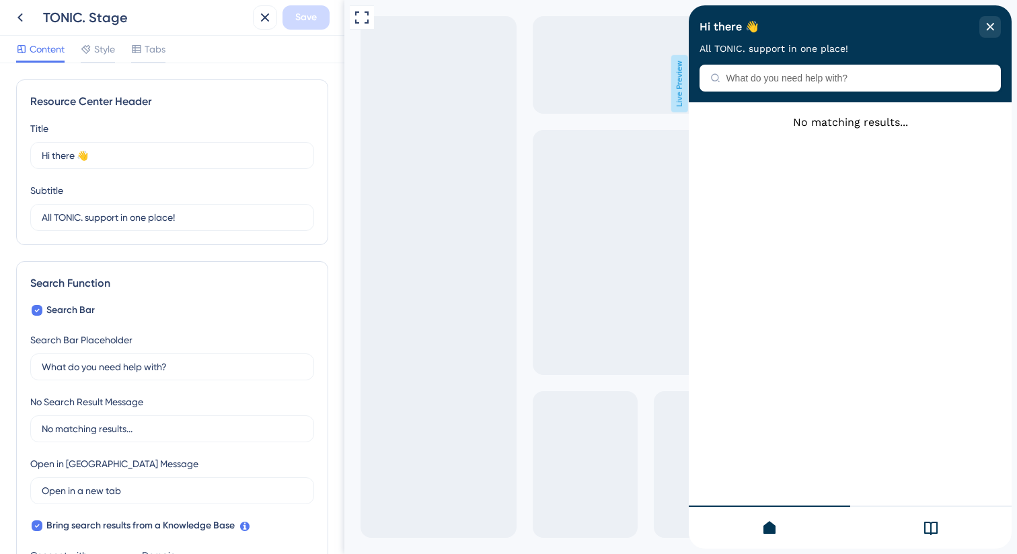
click at [939, 530] on div at bounding box center [932, 526] width 162 height 43
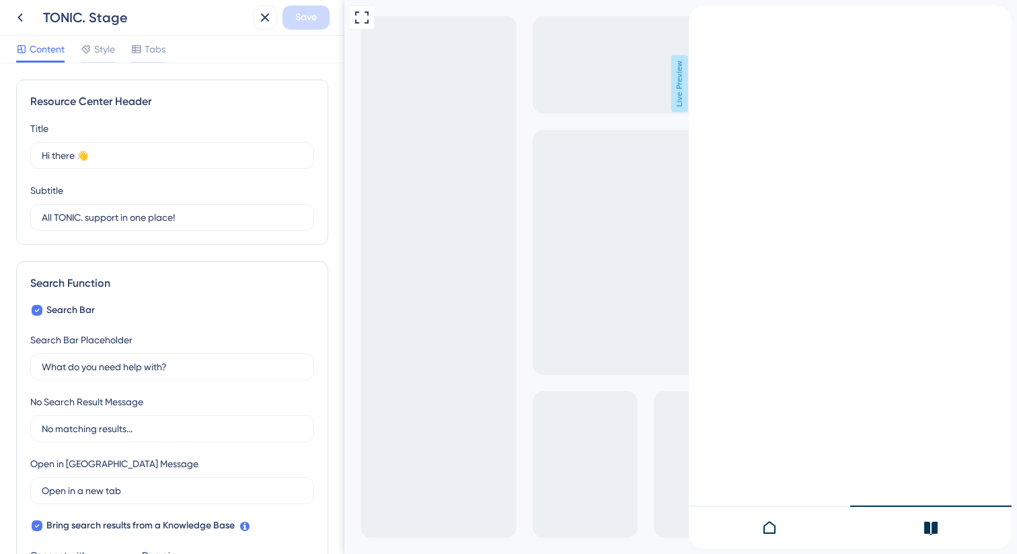
click at [775, 528] on icon at bounding box center [770, 527] width 12 height 13
